Goal: Task Accomplishment & Management: Use online tool/utility

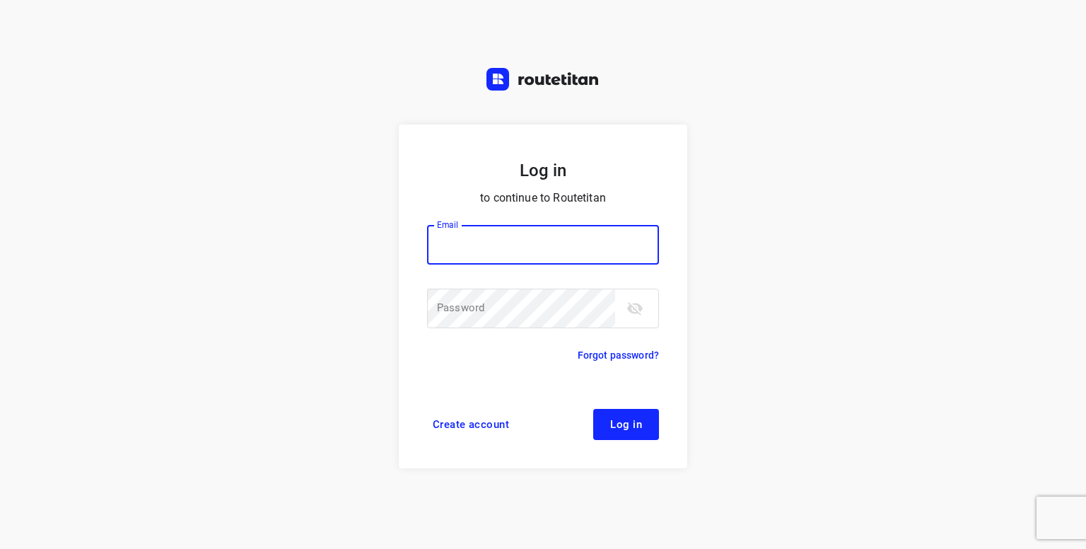
click at [514, 252] on input "email" at bounding box center [543, 245] width 232 height 40
type input "[PERSON_NAME][EMAIL_ADDRESS][DOMAIN_NAME]"
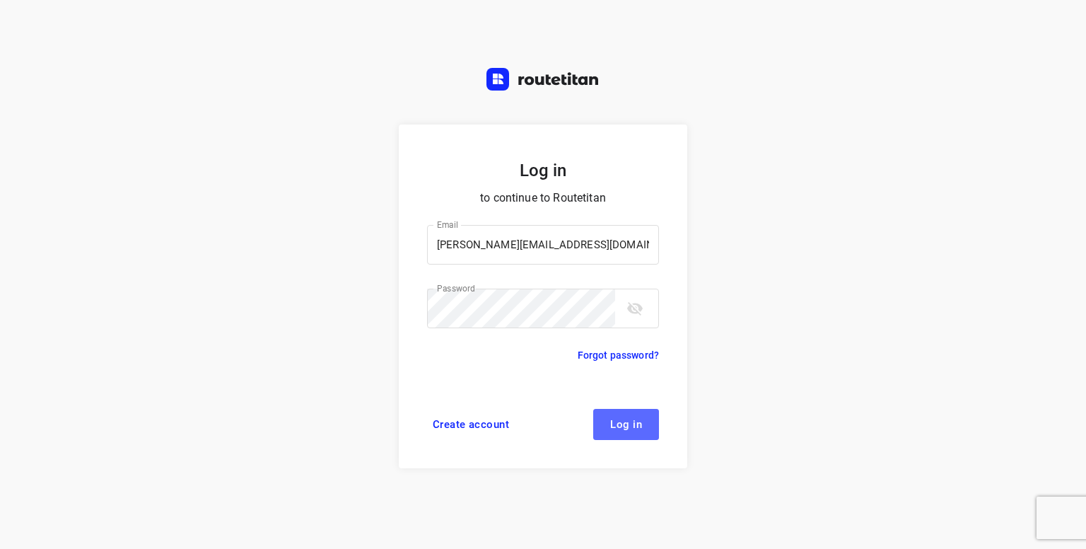
click at [629, 430] on button "Log in" at bounding box center [626, 424] width 66 height 31
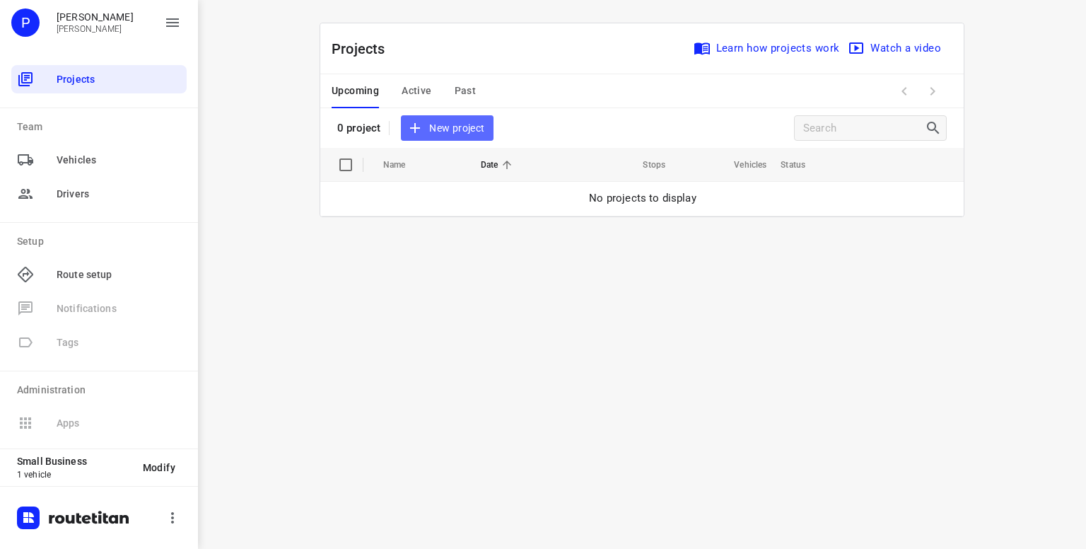
click at [416, 125] on icon "button" at bounding box center [414, 127] width 17 height 17
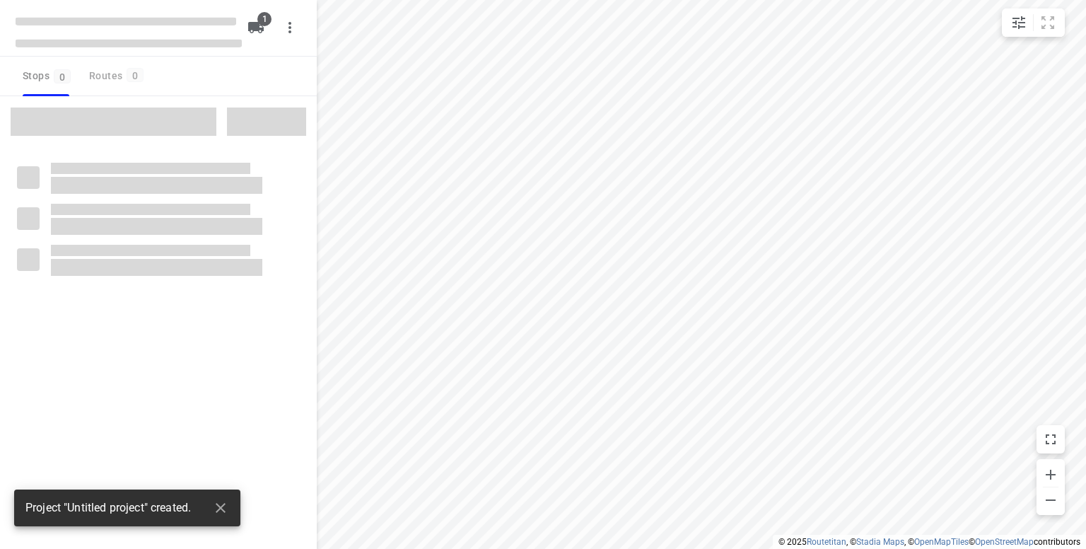
type input "distance"
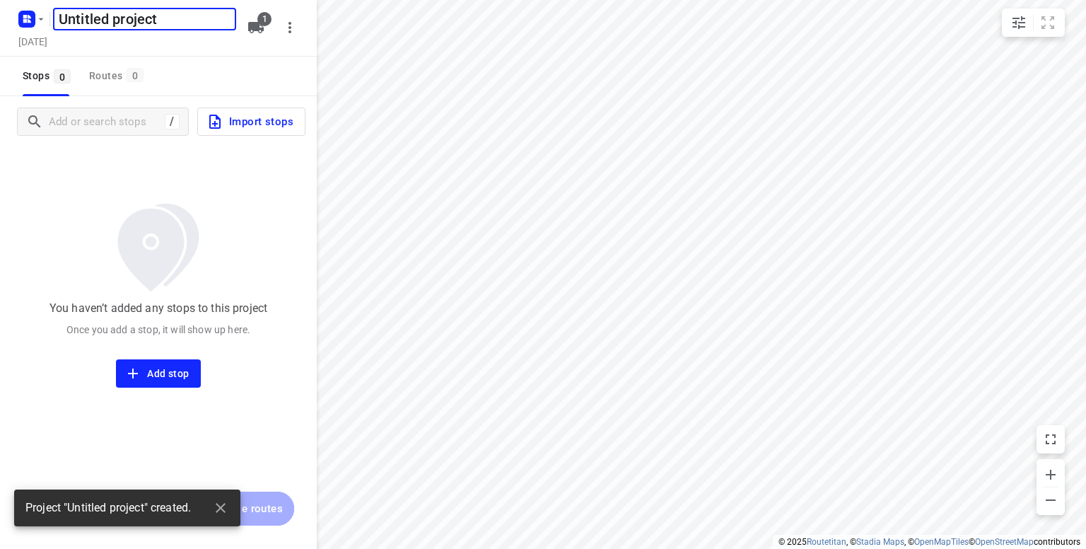
click at [163, 26] on input "Untitled project" at bounding box center [144, 19] width 183 height 23
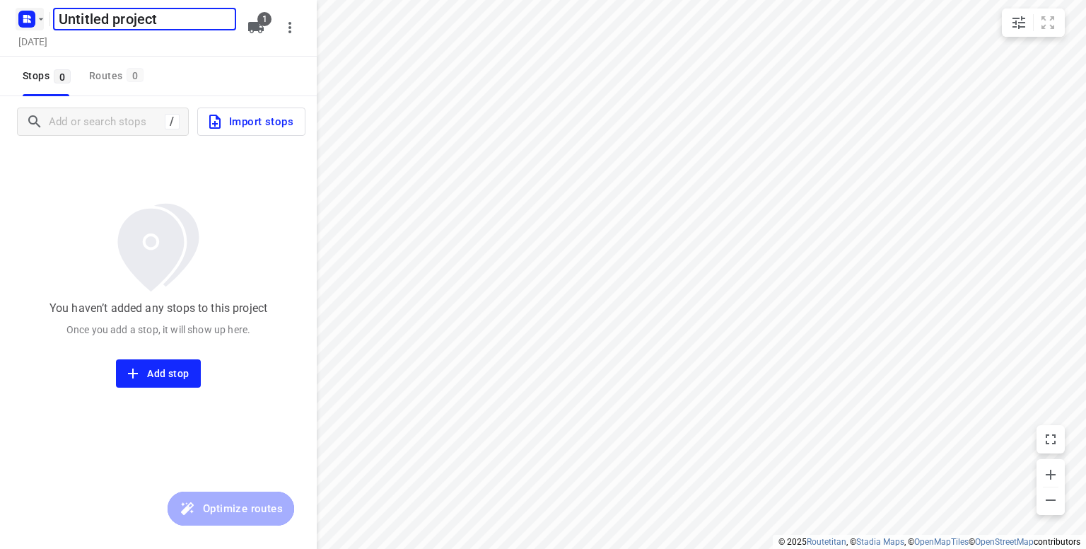
drag, startPoint x: 163, startPoint y: 26, endPoint x: 24, endPoint y: 19, distance: 138.7
click at [24, 19] on div "Untitled project ​" at bounding box center [126, 17] width 226 height 25
type input "16 augustus"
click at [72, 126] on input "Add or search stops" at bounding box center [104, 122] width 111 height 22
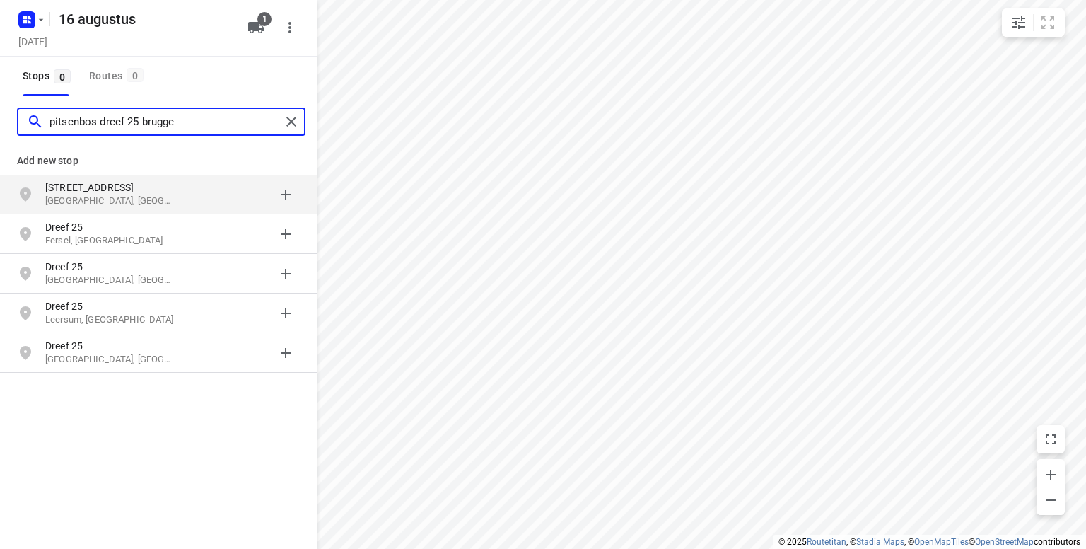
type input "pitsenbos dreef 25 brugge"
click at [96, 189] on p "Pitsenbosdreef 25" at bounding box center [110, 187] width 130 height 14
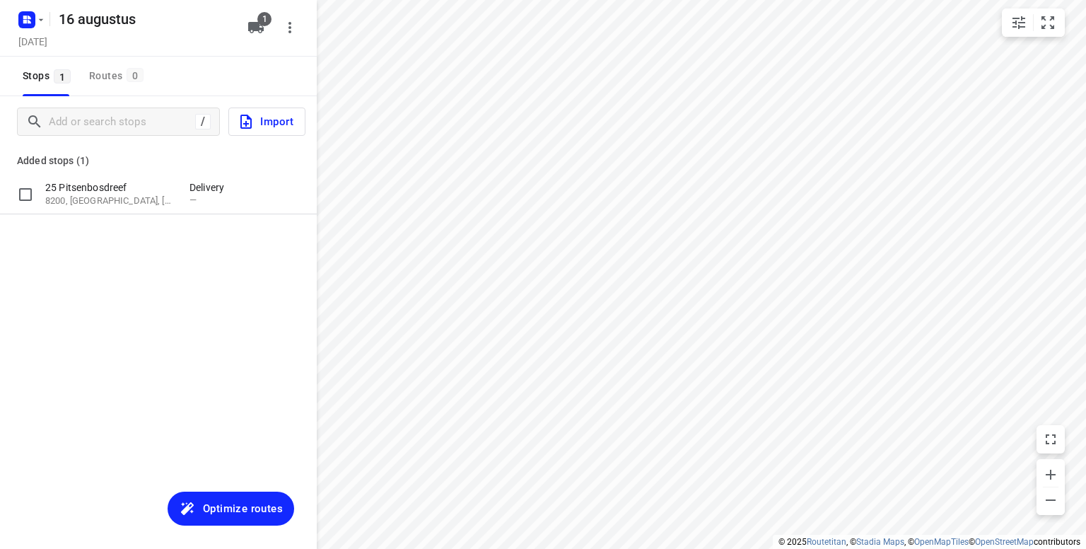
click at [96, 189] on p "25 Pitsenbosdreef" at bounding box center [110, 187] width 130 height 14
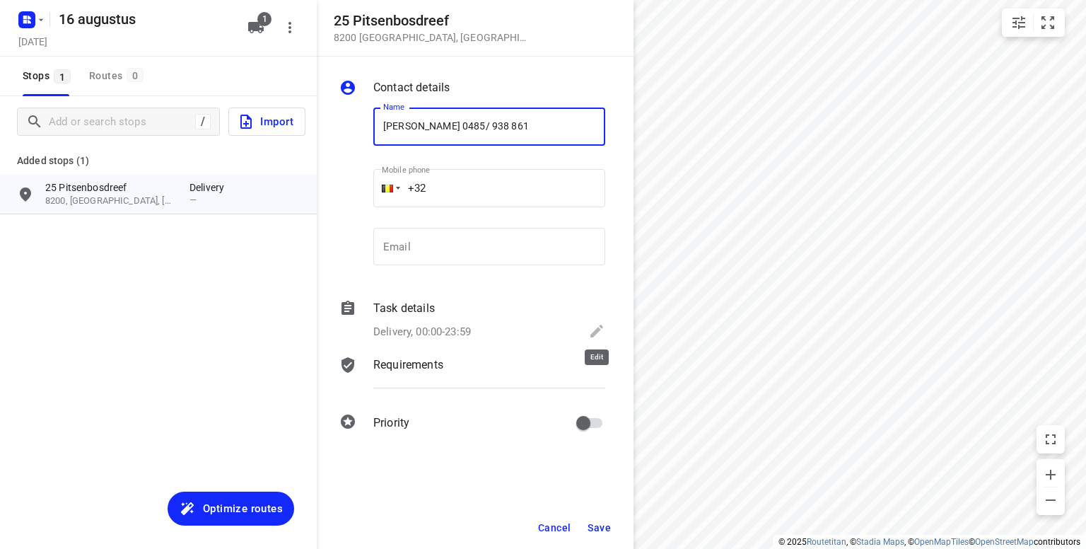
type input "Steven 0485/ 938 861"
click at [599, 325] on icon at bounding box center [596, 330] width 13 height 13
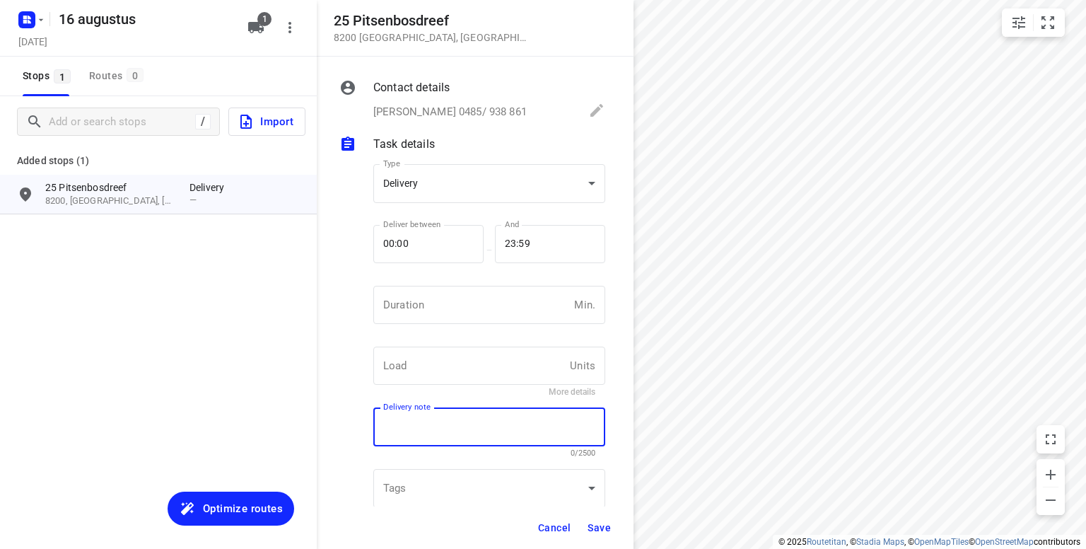
click at [386, 429] on textarea at bounding box center [489, 427] width 212 height 13
click at [418, 493] on div "​" at bounding box center [489, 488] width 232 height 39
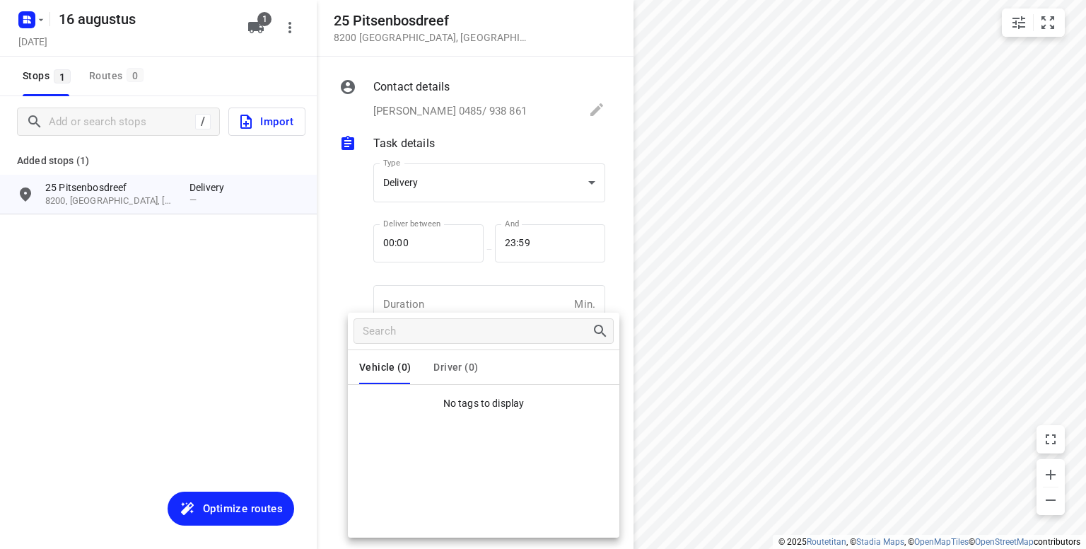
click at [608, 258] on div at bounding box center [543, 274] width 1086 height 549
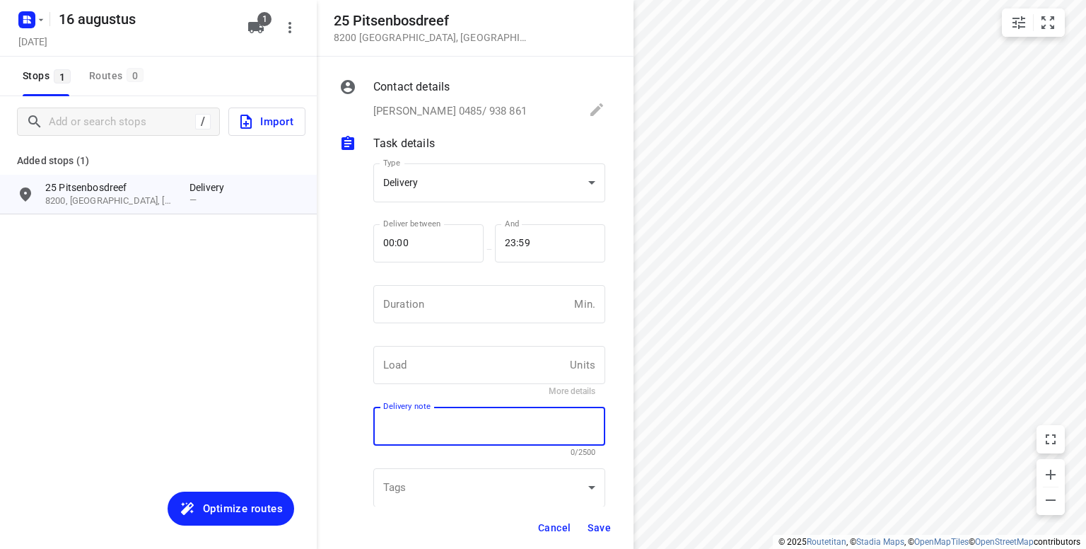
click at [469, 428] on textarea at bounding box center [489, 426] width 212 height 13
type textarea "na 14h30"
click at [602, 527] on span "Save" at bounding box center [598, 527] width 23 height 11
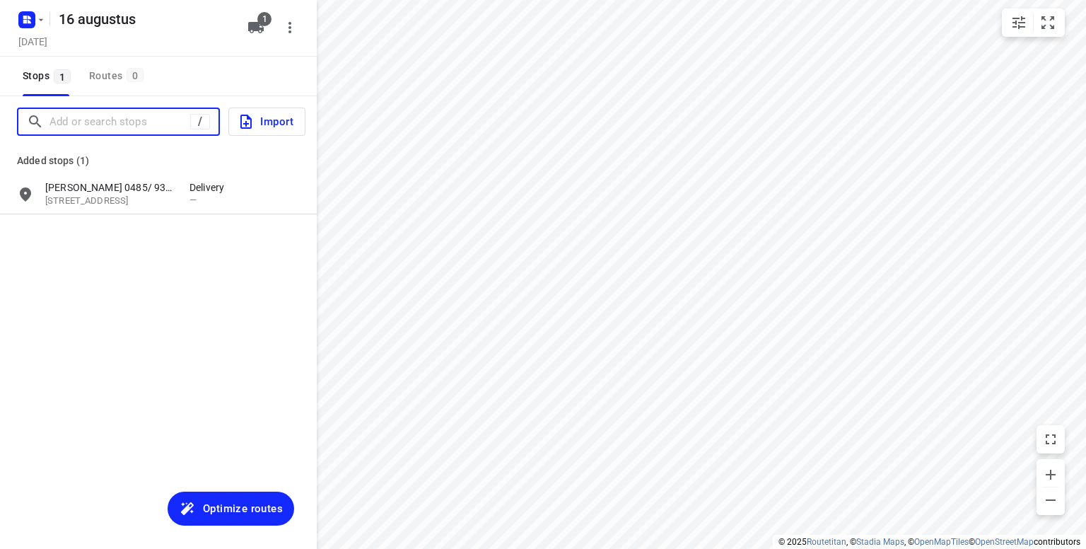
click at [74, 117] on input "Add or search stops" at bounding box center [119, 122] width 141 height 22
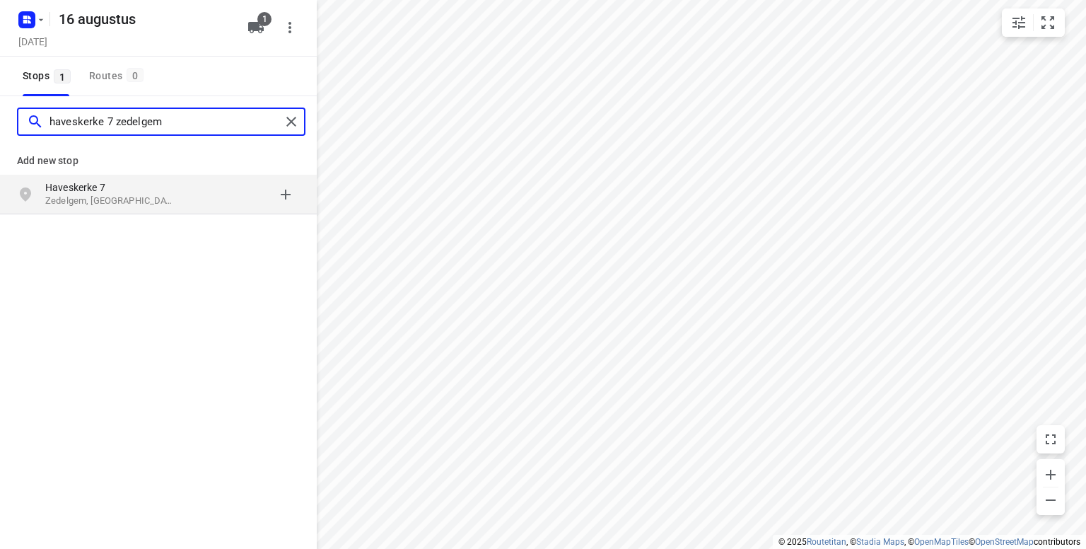
type input "haveskerke 7 zedelgem"
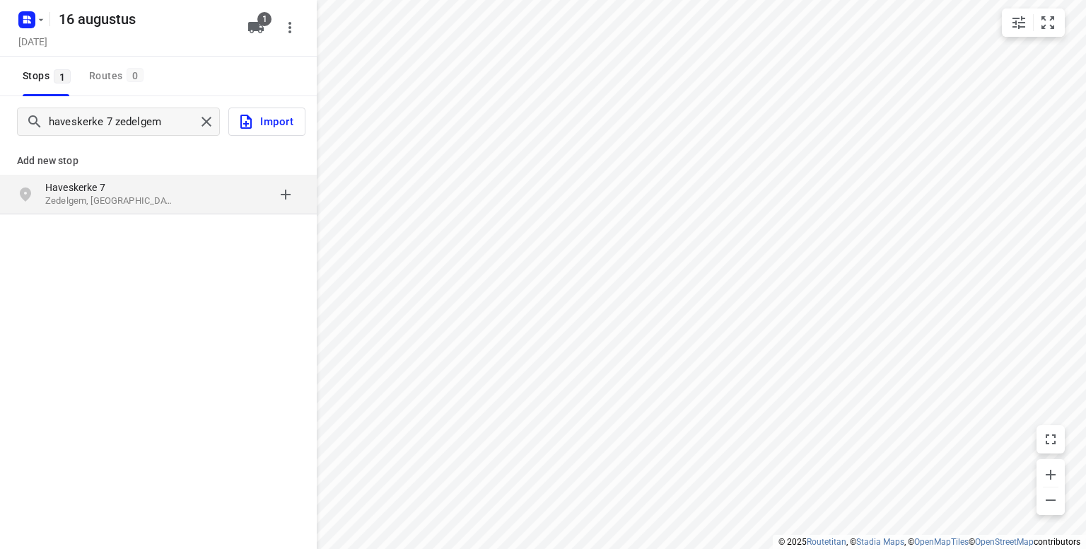
click at [71, 186] on p "Haveskerke 7" at bounding box center [110, 187] width 130 height 14
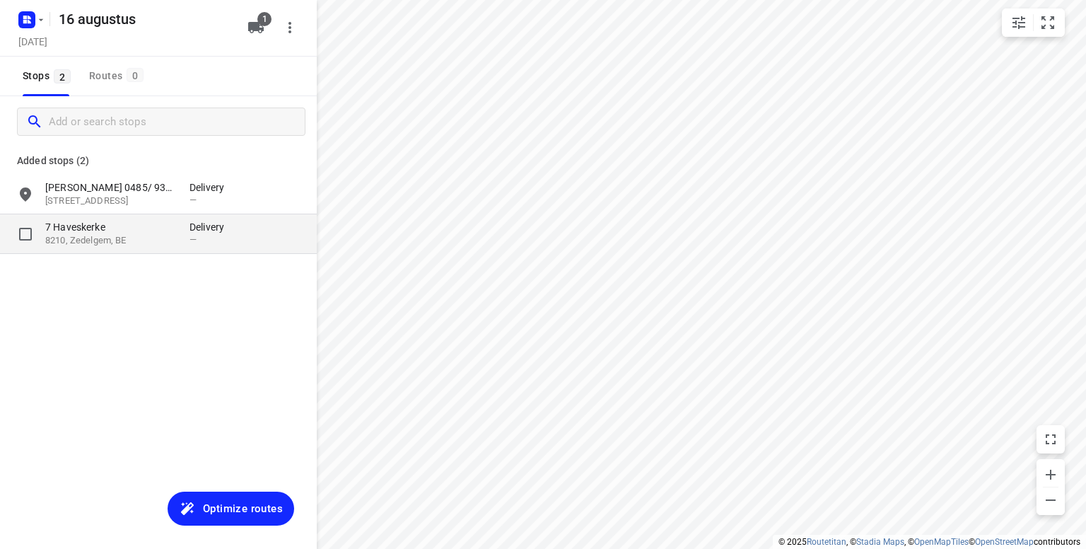
click at [111, 233] on p "7 Haveskerke" at bounding box center [110, 227] width 130 height 14
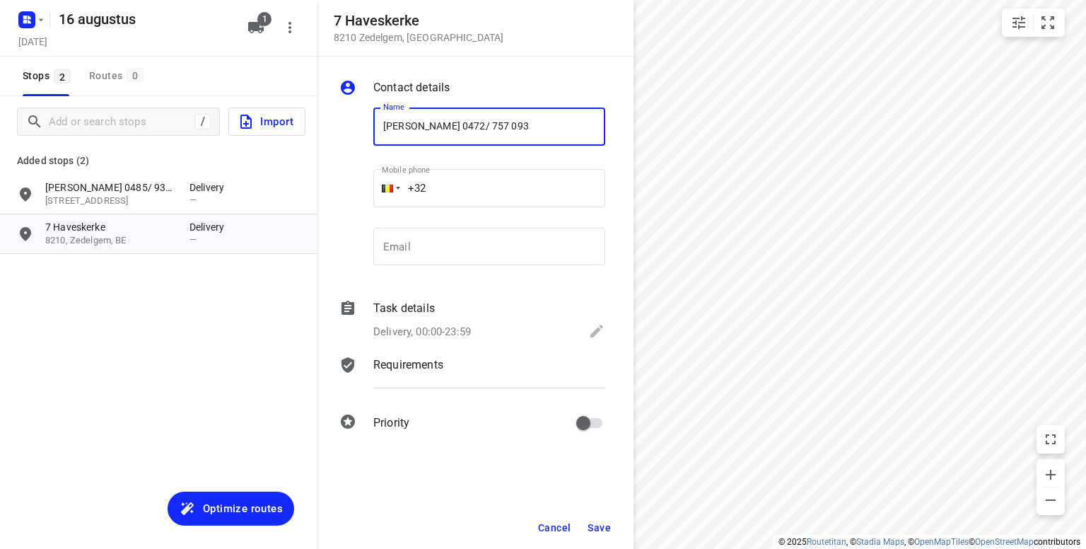
type input "Rosseel Mathias 0472/ 757 093"
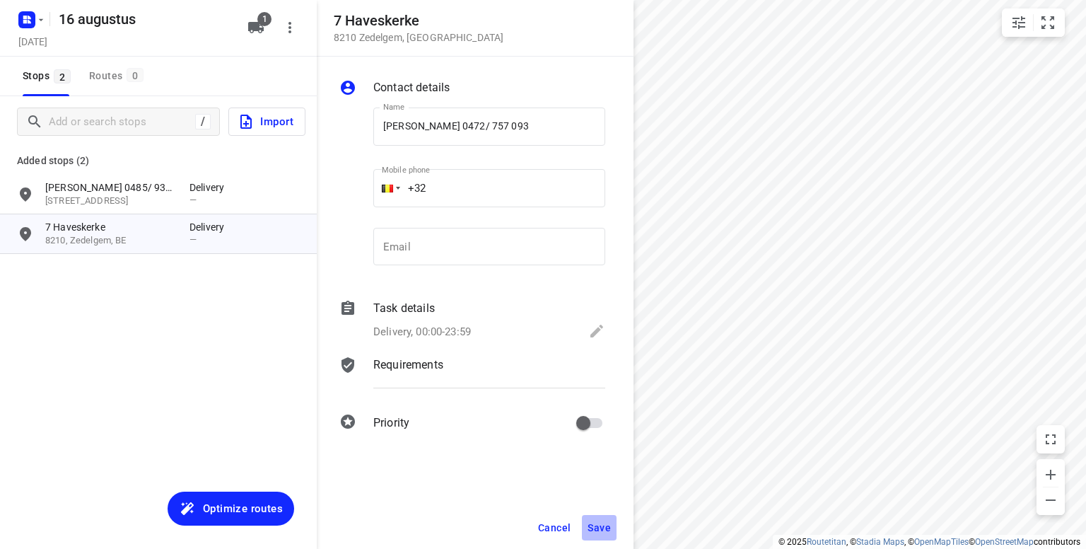
click at [602, 525] on span "Save" at bounding box center [598, 527] width 23 height 11
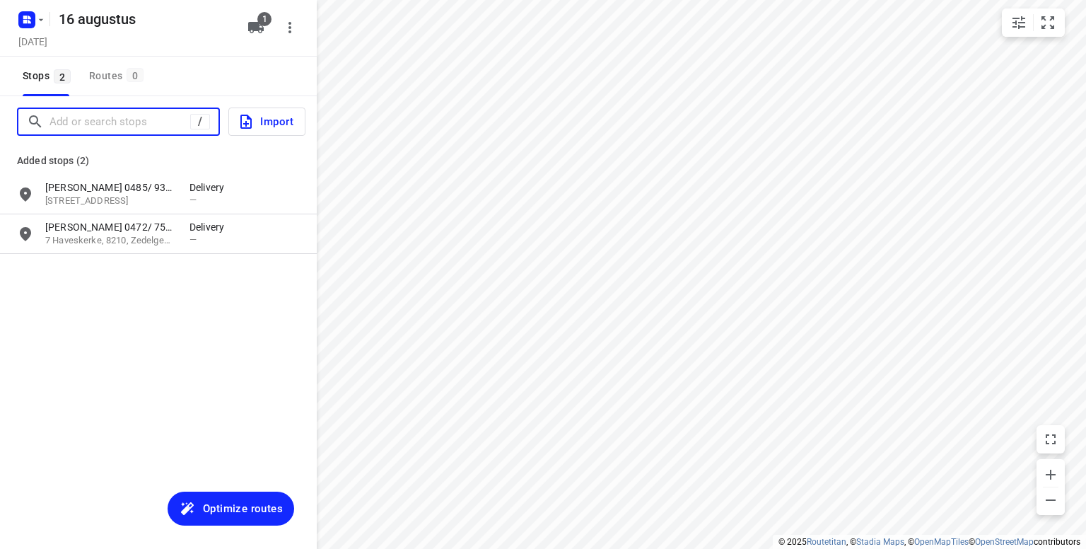
click at [61, 123] on input "Add or search stops" at bounding box center [119, 122] width 141 height 22
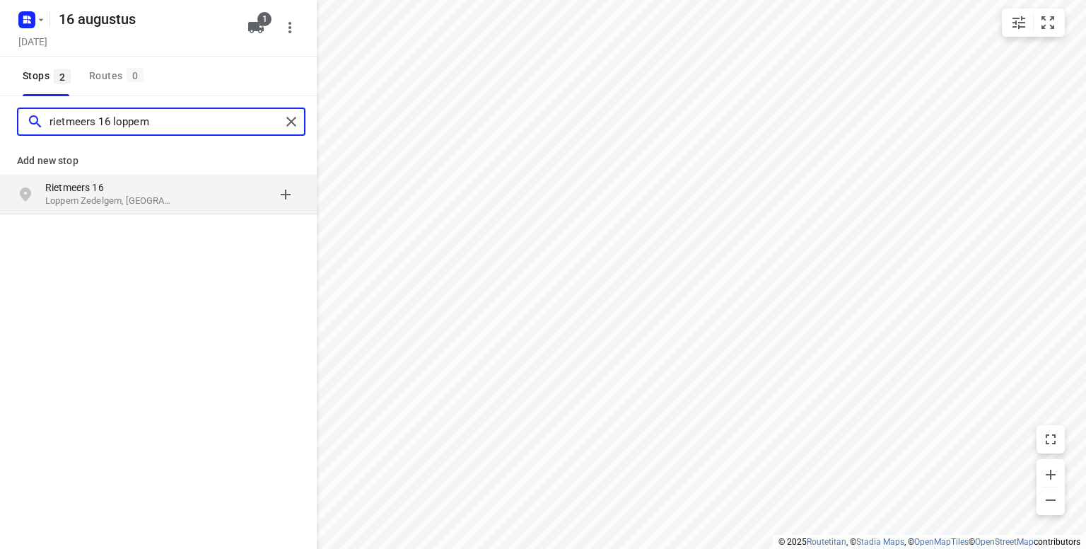
type input "rietmeers 16 loppem"
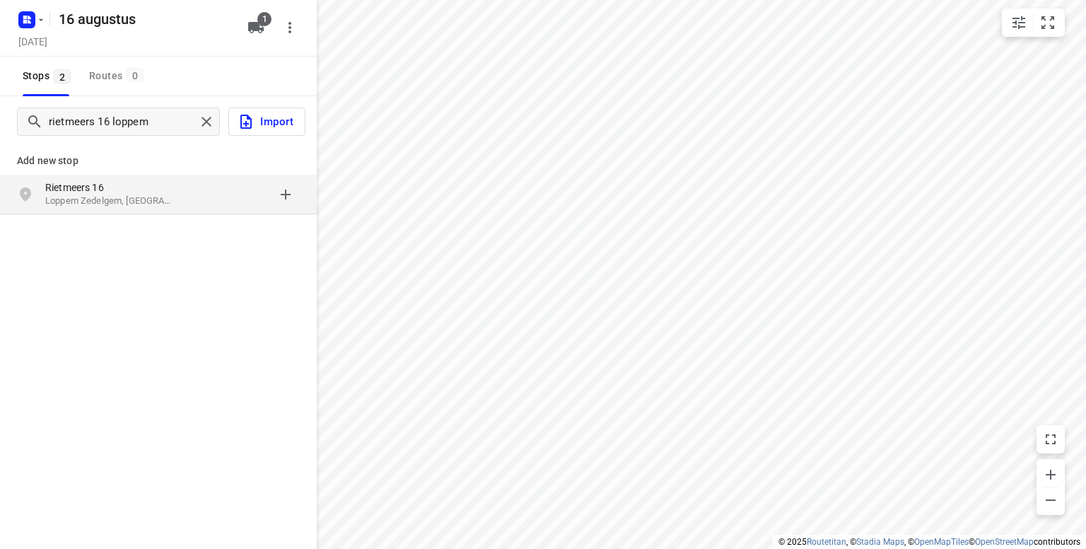
click at [100, 192] on p "Rietmeers 16" at bounding box center [110, 187] width 130 height 14
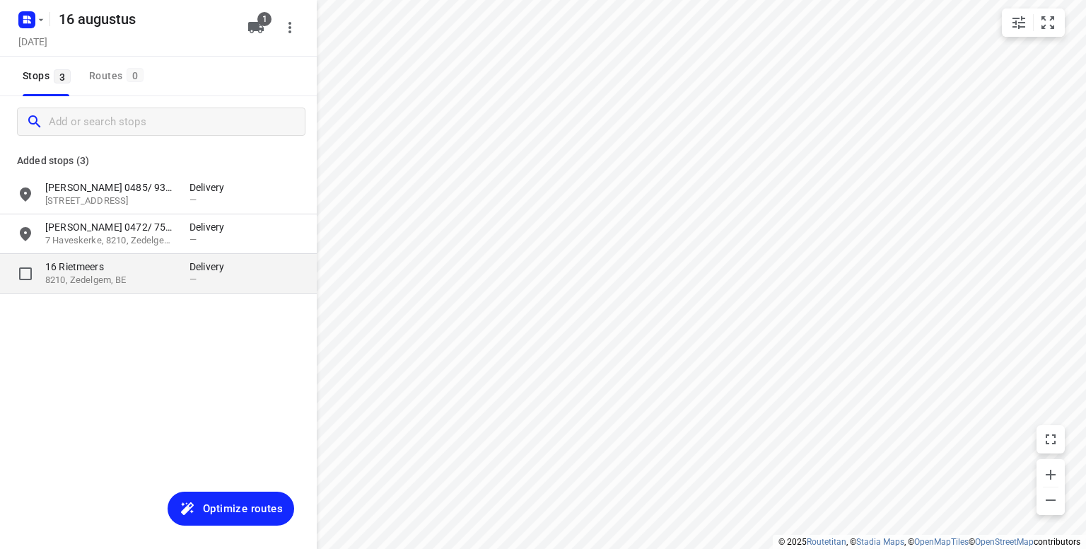
click at [99, 275] on p "8210, Zedelgem, BE" at bounding box center [110, 280] width 130 height 13
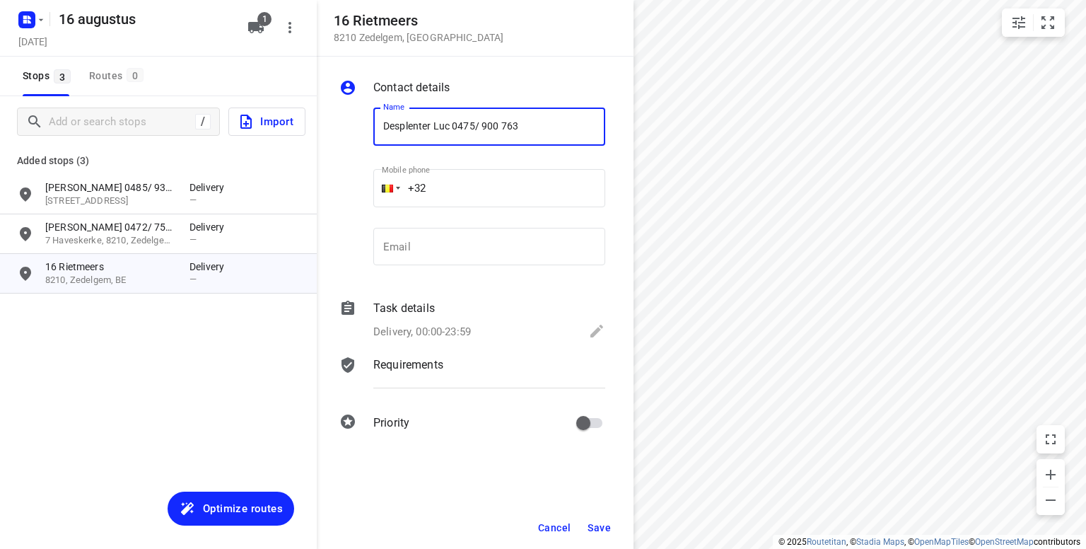
type input "Desplenter Luc 0475/ 900 763"
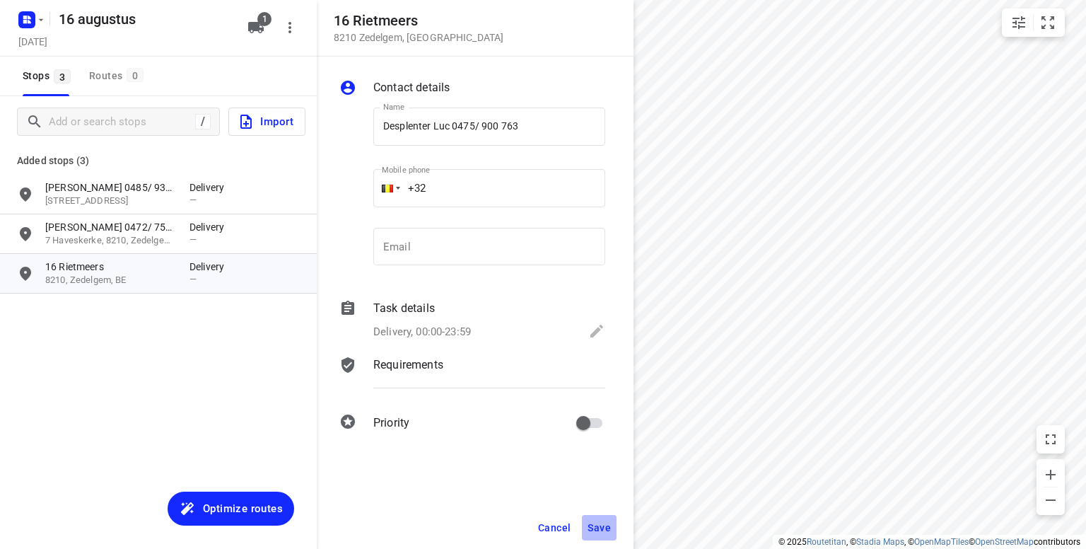
click at [599, 525] on span "Save" at bounding box center [598, 527] width 23 height 11
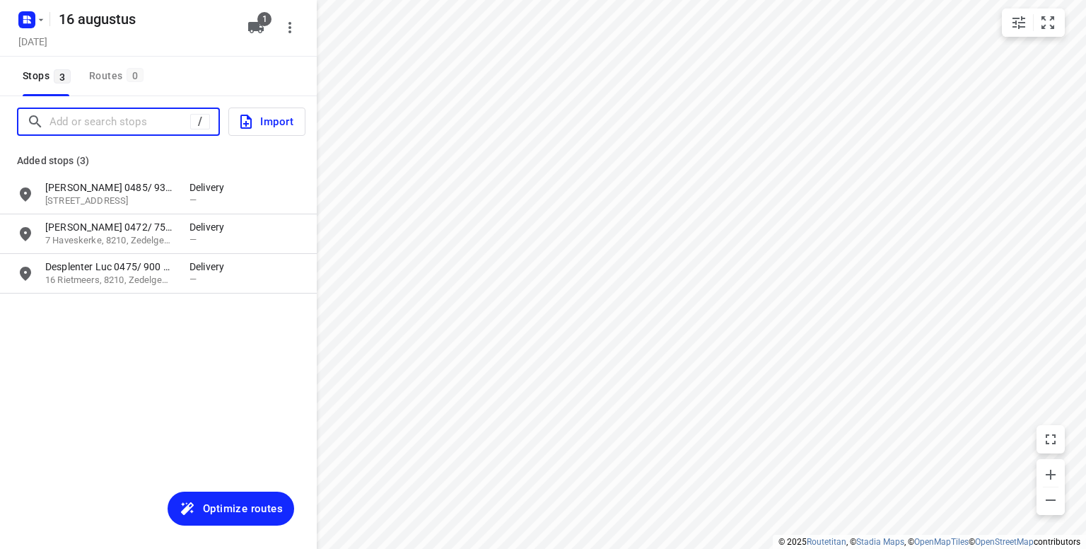
click at [107, 114] on input "Add or search stops" at bounding box center [119, 122] width 141 height 22
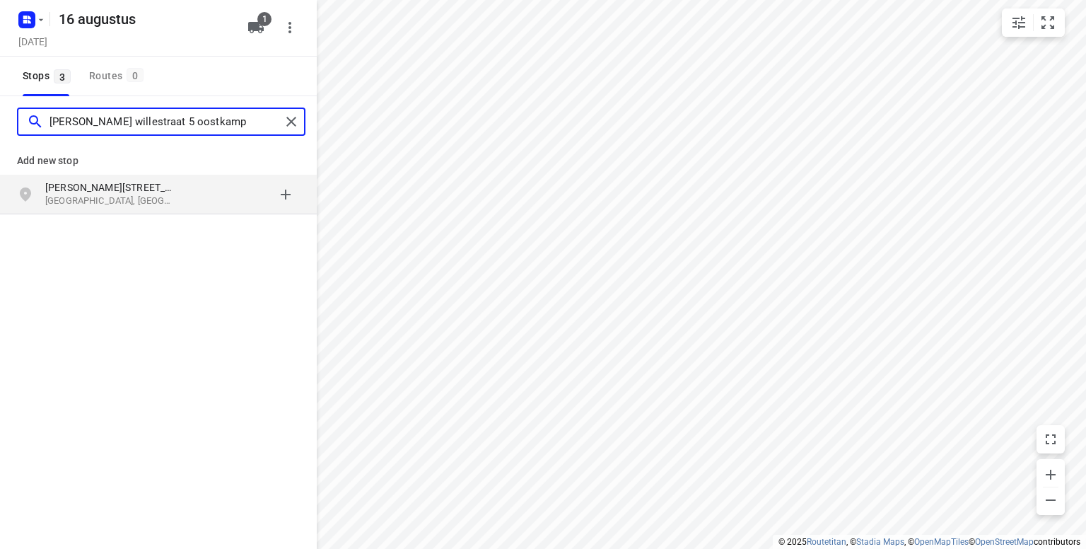
type input "jan frans willestraat 5 oostkamp"
click at [104, 197] on p "Oostkamp, België" at bounding box center [110, 200] width 130 height 13
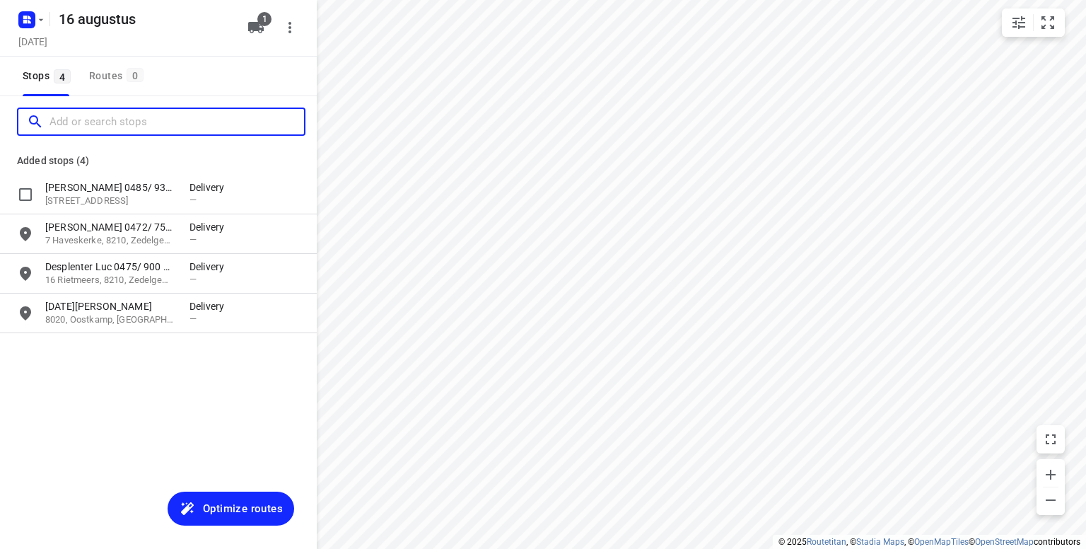
scroll to position [0, 0]
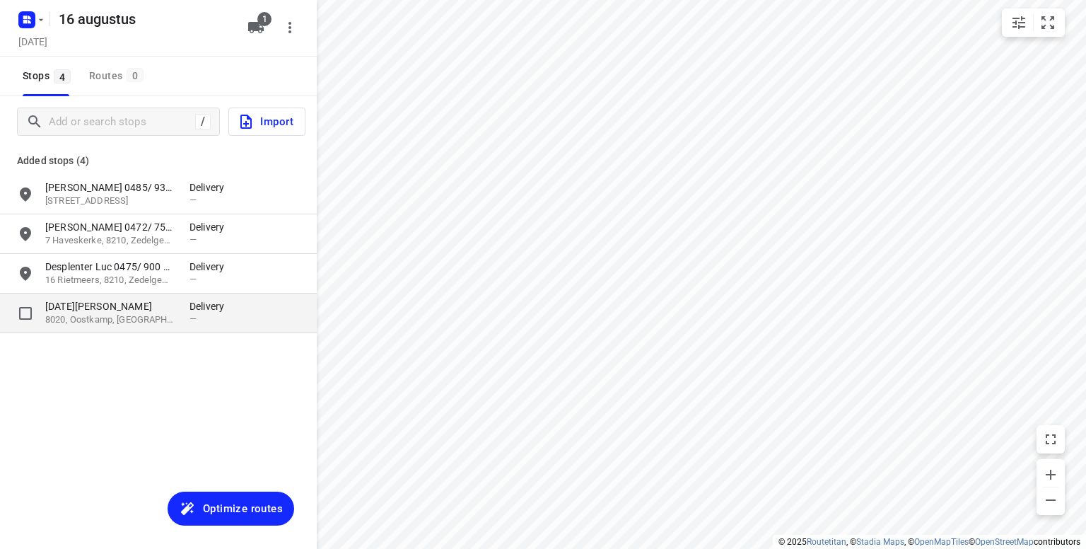
click at [156, 309] on p "5 Jan Frans Willemsstraat" at bounding box center [110, 306] width 130 height 14
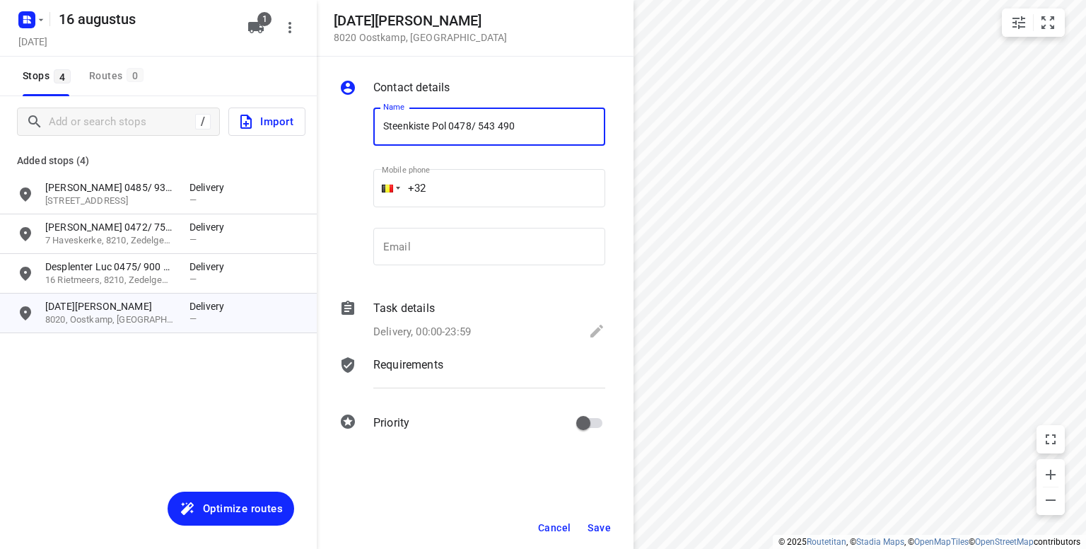
type input "Steenkiste Pol 0478/ 543 490"
click at [600, 526] on span "Save" at bounding box center [598, 527] width 23 height 11
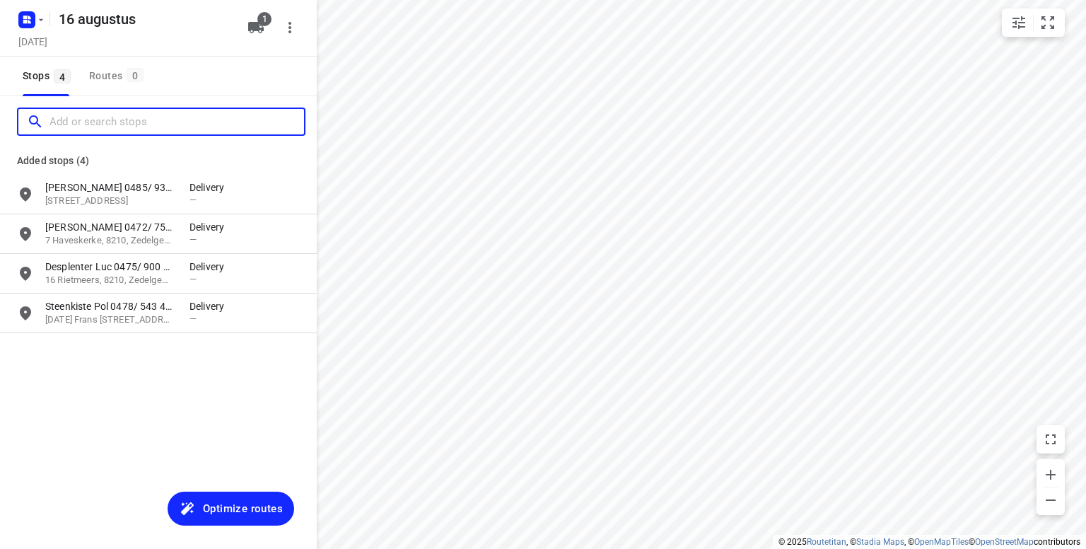
click at [85, 119] on input "Add or search stops" at bounding box center [176, 122] width 254 height 22
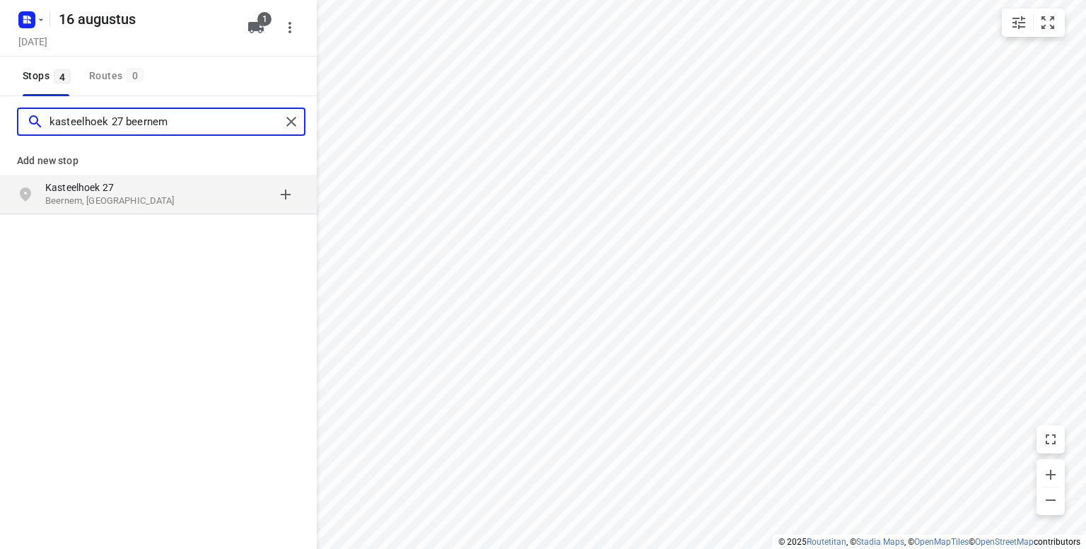
type input "kasteelhoek 27 beernem"
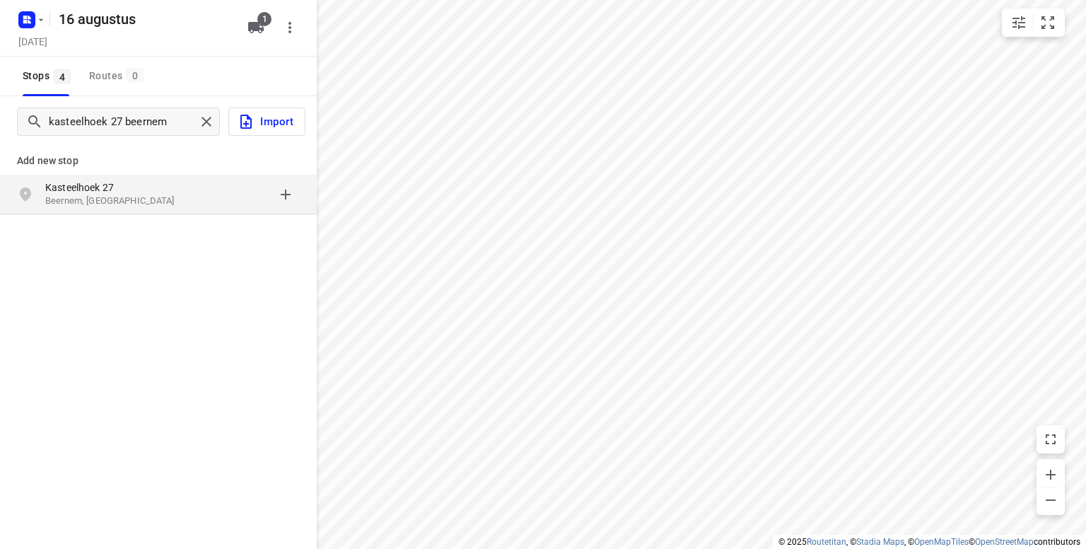
click at [104, 186] on p "Kasteelhoek 27" at bounding box center [110, 187] width 130 height 14
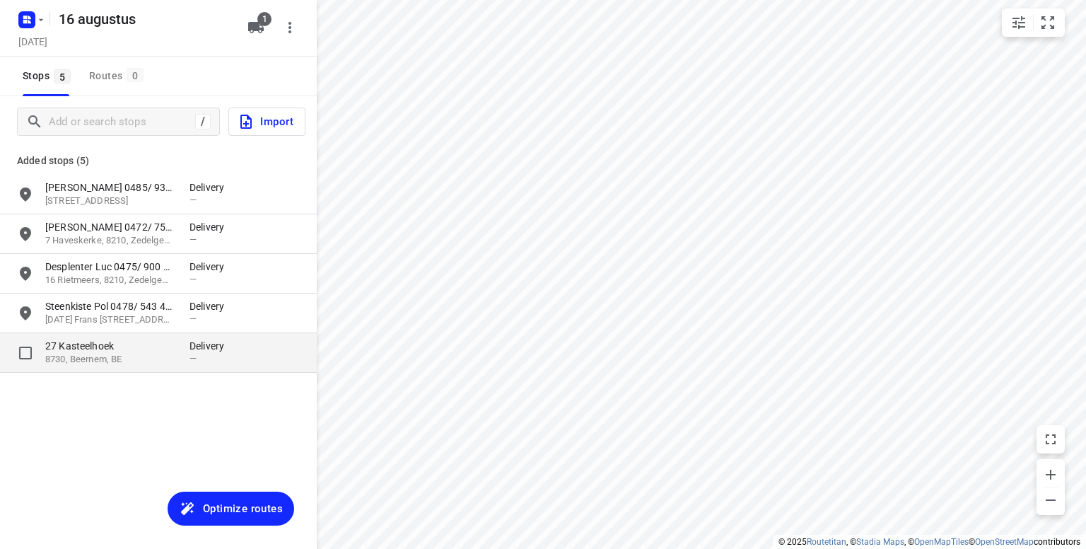
click at [107, 346] on p "27 Kasteelhoek" at bounding box center [110, 346] width 130 height 14
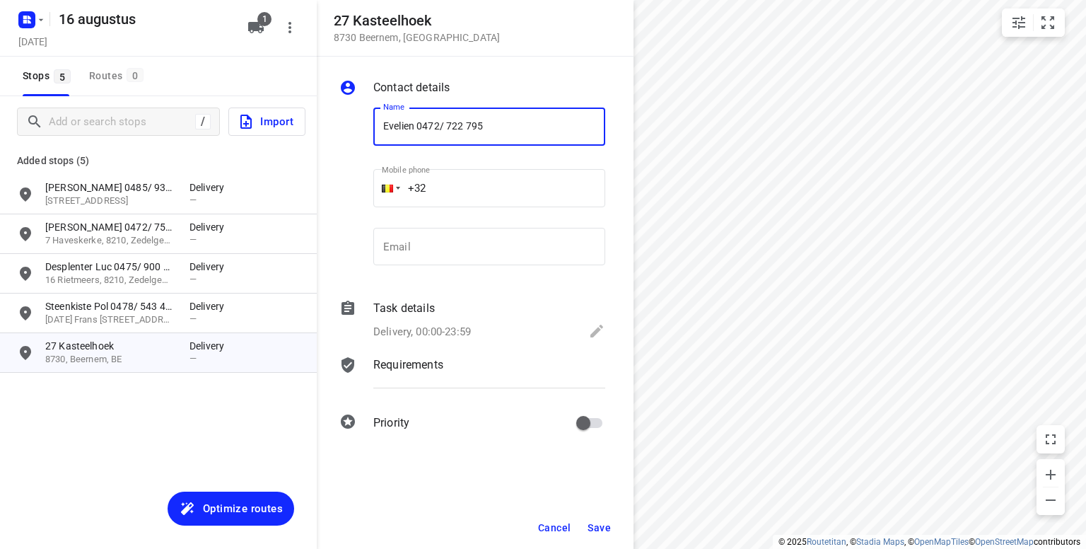
type input "Evelien 0472/ 722 795"
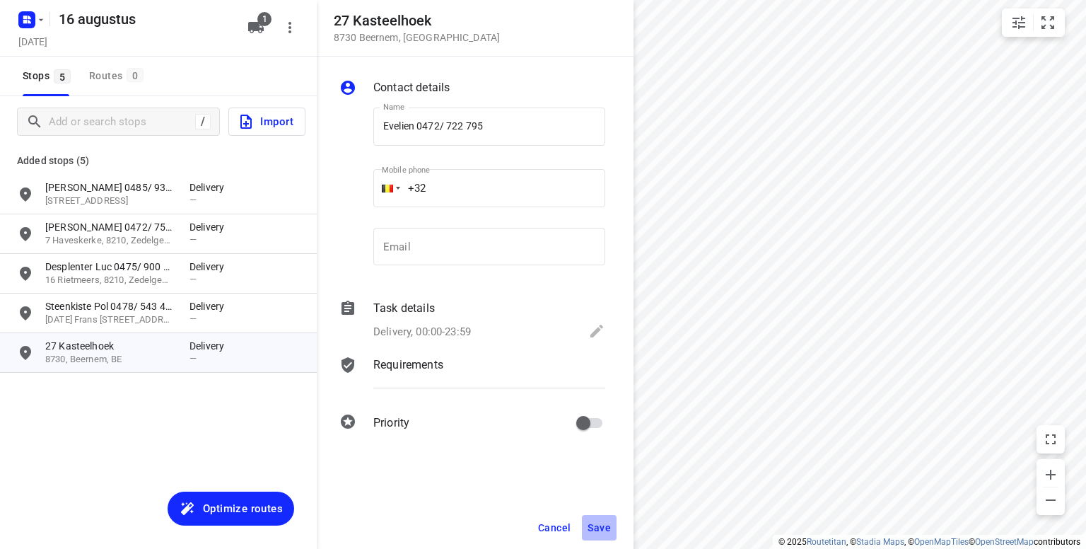
click at [605, 527] on span "Save" at bounding box center [598, 527] width 23 height 11
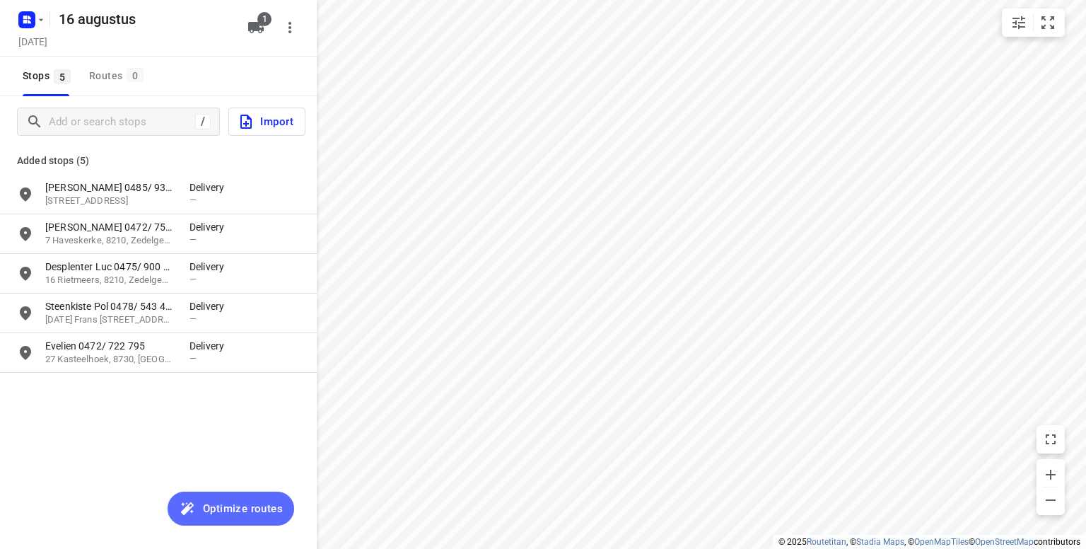
click at [232, 503] on span "Optimize routes" at bounding box center [243, 508] width 80 height 18
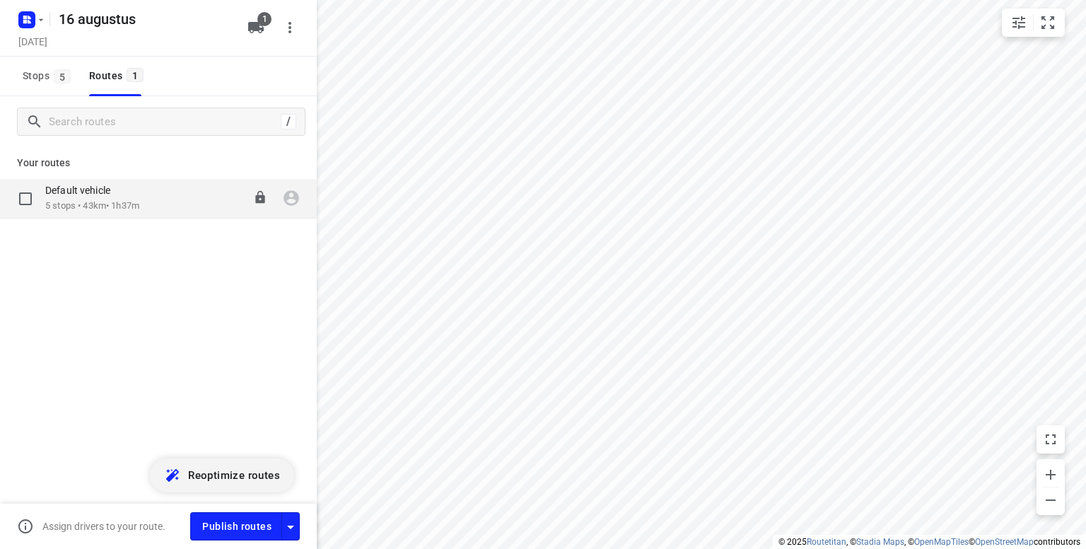
click at [104, 187] on p "Default vehicle" at bounding box center [82, 190] width 74 height 13
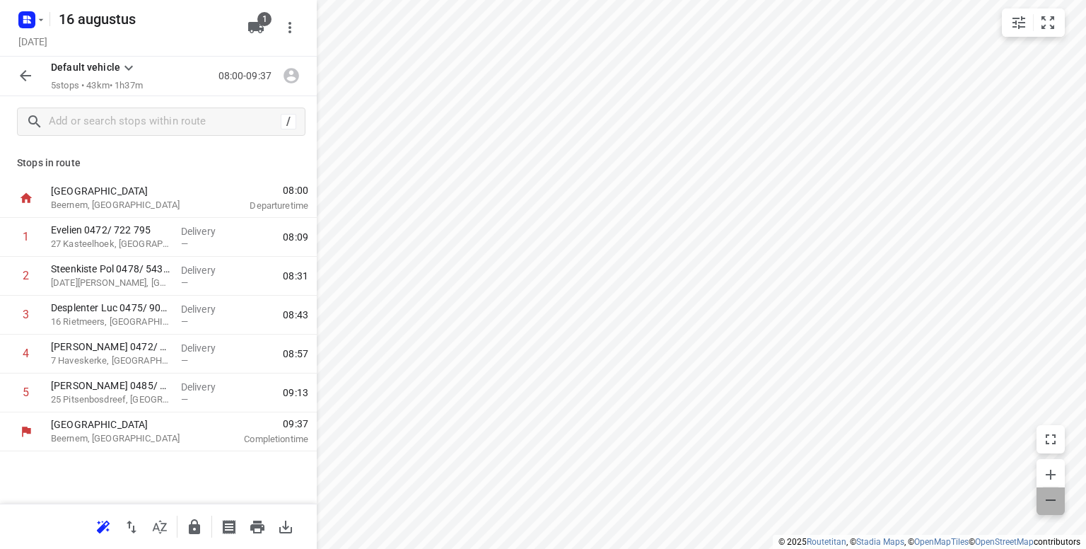
click at [1047, 496] on icon "button" at bounding box center [1050, 499] width 17 height 17
click at [198, 535] on button "button" at bounding box center [194, 526] width 28 height 28
click at [24, 19] on rect "button" at bounding box center [26, 19] width 17 height 17
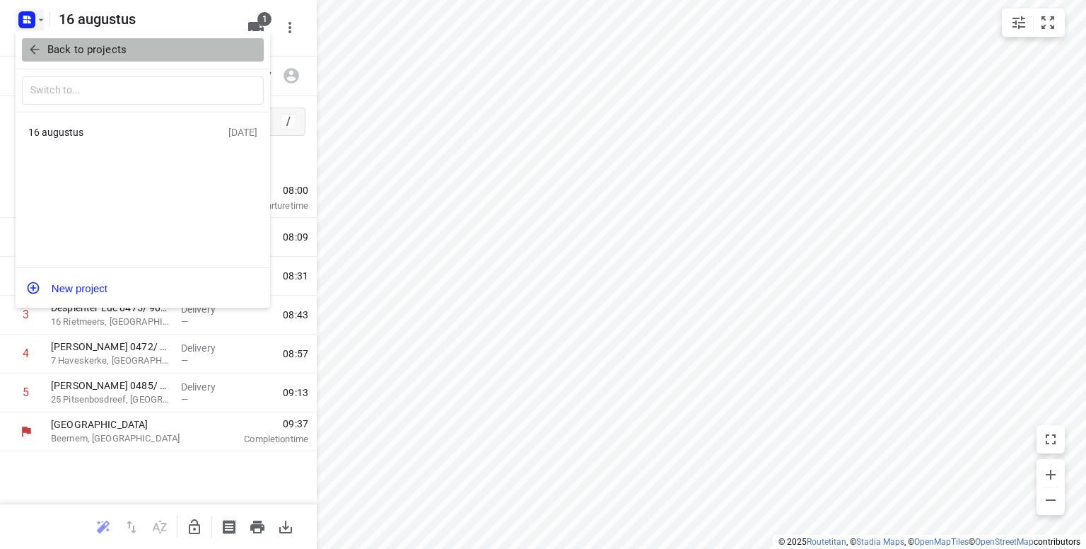
click at [29, 43] on icon "button" at bounding box center [35, 49] width 14 height 14
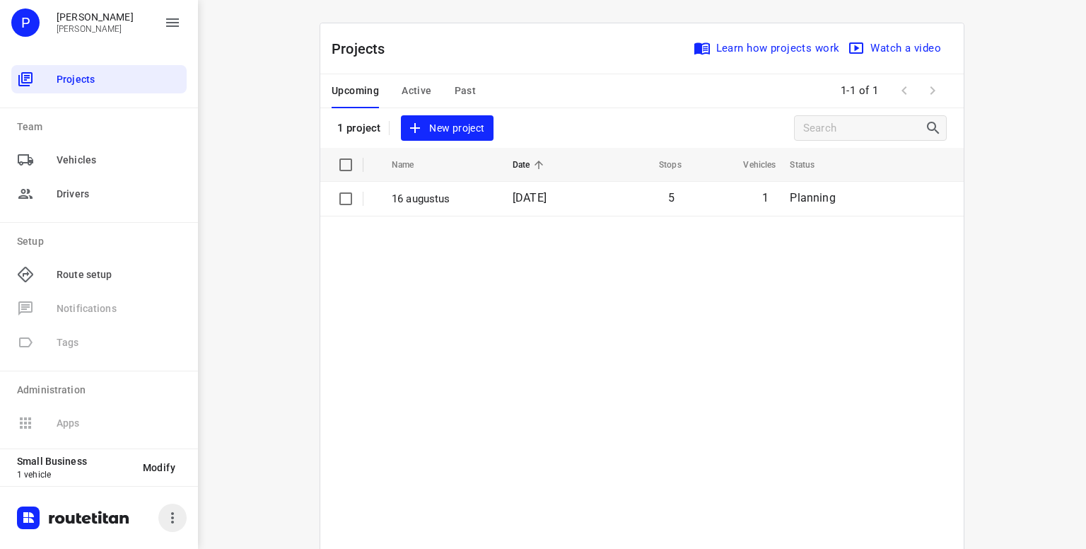
click at [175, 517] on icon "button" at bounding box center [172, 517] width 17 height 17
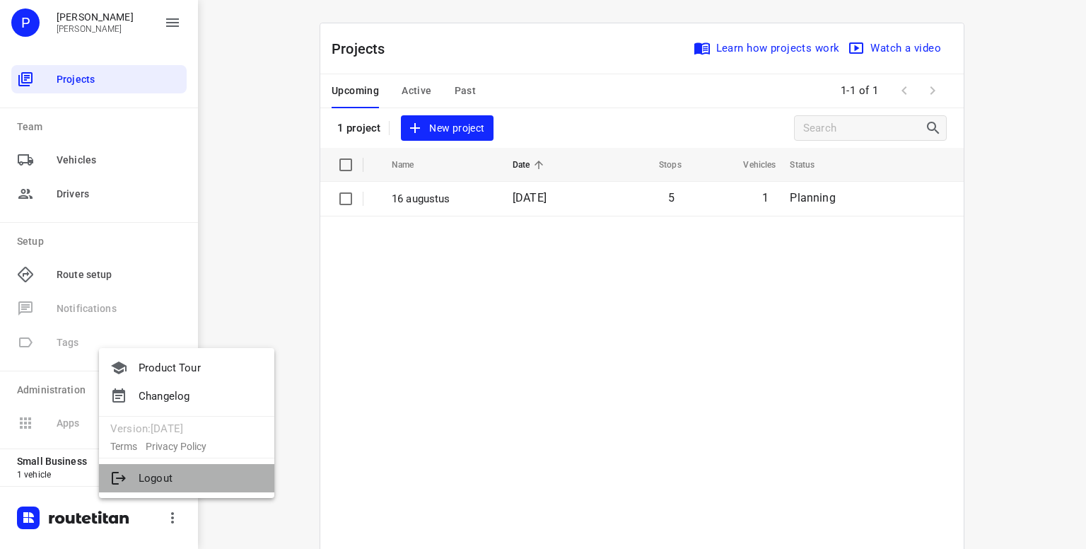
click at [150, 476] on li "Logout" at bounding box center [186, 478] width 175 height 28
